Goal: Task Accomplishment & Management: Manage account settings

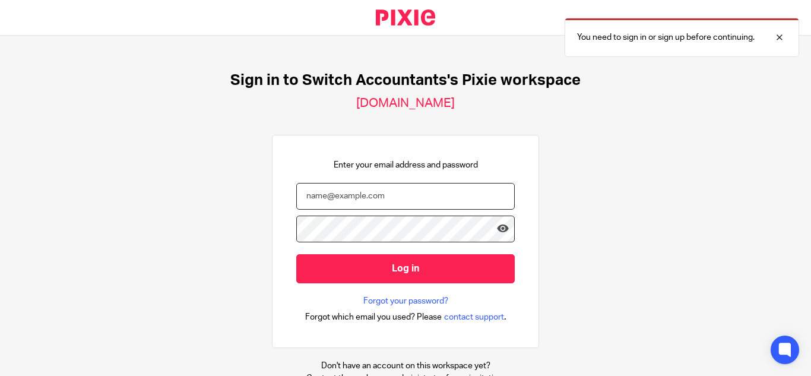
click at [338, 204] on input "email" at bounding box center [405, 196] width 218 height 27
type input "switchaccpt@gmail.com"
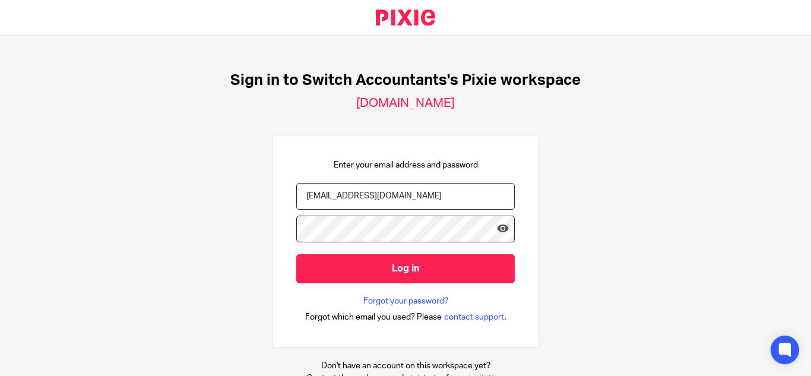
click at [296, 254] on input "Log in" at bounding box center [405, 268] width 218 height 29
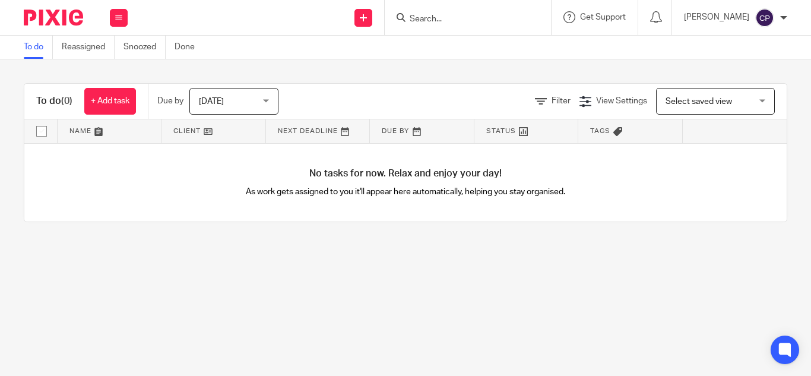
click at [222, 99] on span "[DATE]" at bounding box center [211, 101] width 25 height 8
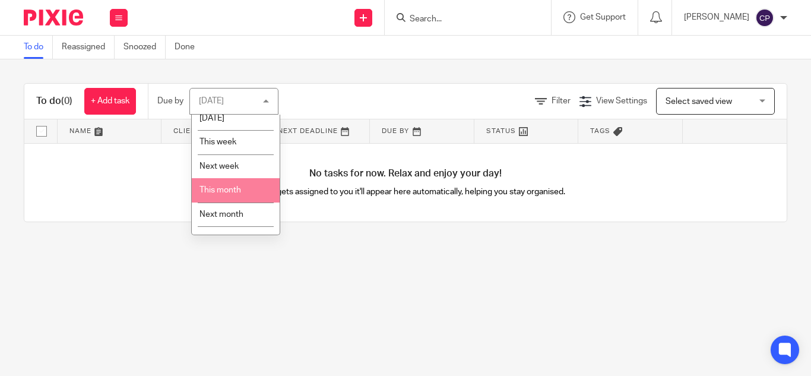
scroll to position [48, 0]
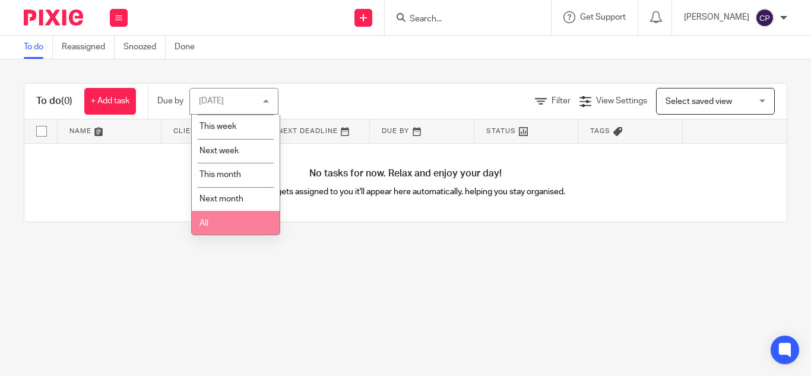
click at [231, 231] on li "All" at bounding box center [236, 223] width 88 height 24
